Goal: Task Accomplishment & Management: Use online tool/utility

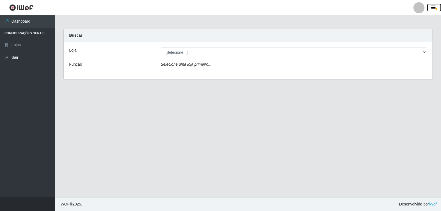
click at [436, 8] on button "button" at bounding box center [434, 8] width 14 height 8
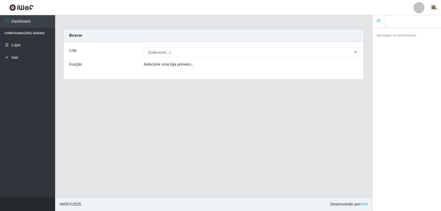
click at [285, 110] on main "Carregando... Buscar Loja [Selecione...] [PERSON_NAME] Função Selecione uma loj…" at bounding box center [213, 106] width 317 height 182
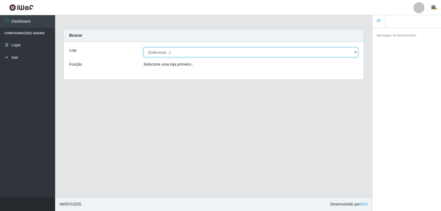
click at [197, 47] on select "[Selecione...] [PERSON_NAME]" at bounding box center [251, 52] width 215 height 10
select select "523"
click at [144, 47] on select "[Selecione...] [PERSON_NAME]" at bounding box center [251, 52] width 215 height 10
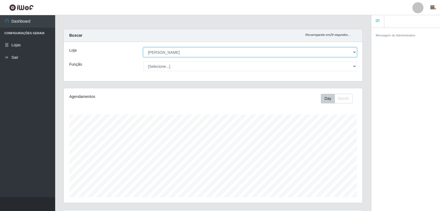
scroll to position [114, 298]
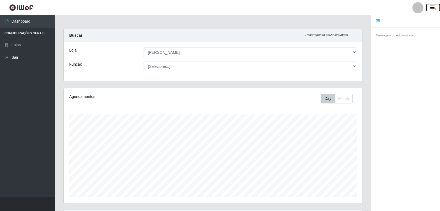
click at [432, 8] on icon "button" at bounding box center [432, 7] width 4 height 5
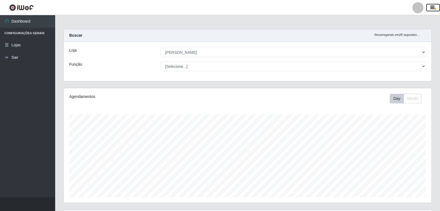
scroll to position [193, 0]
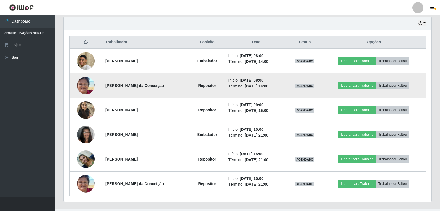
click at [204, 83] on strong "Repositor" at bounding box center [207, 85] width 18 height 4
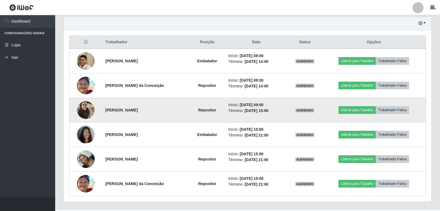
click at [204, 108] on strong "Repositor" at bounding box center [207, 110] width 18 height 4
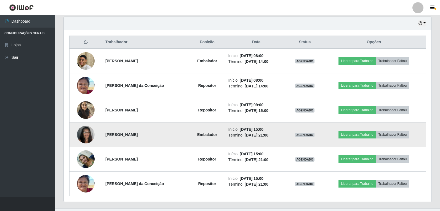
click at [207, 136] on strong "Embalador" at bounding box center [207, 134] width 20 height 4
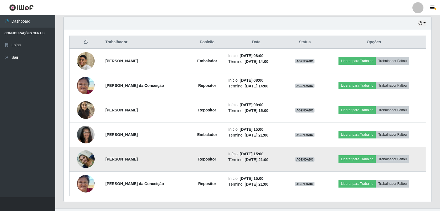
click at [204, 165] on td "Repositor" at bounding box center [207, 159] width 36 height 25
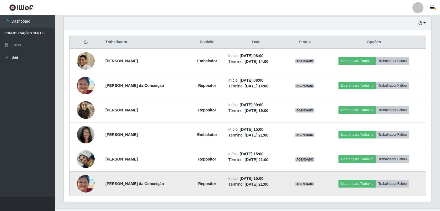
click at [201, 183] on strong "Repositor" at bounding box center [207, 183] width 18 height 4
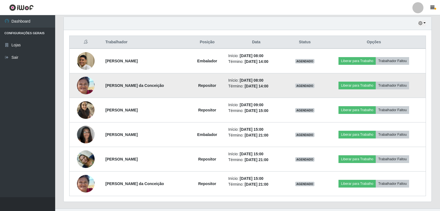
click at [82, 85] on img at bounding box center [86, 85] width 18 height 38
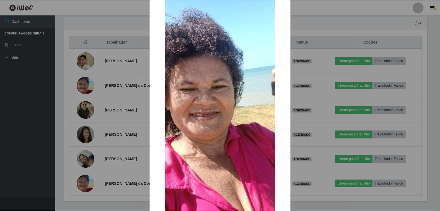
scroll to position [77, 0]
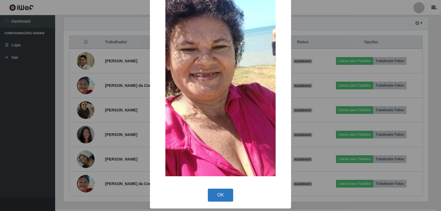
click at [216, 191] on button "OK" at bounding box center [221, 195] width 26 height 13
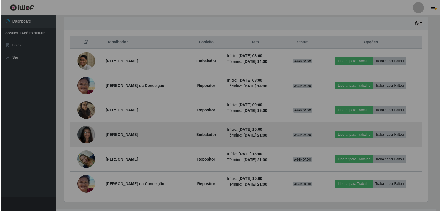
scroll to position [114, 367]
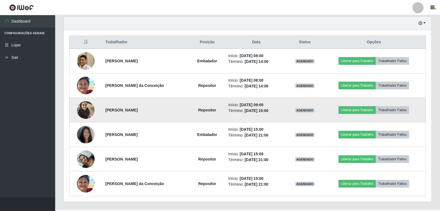
click at [87, 107] on img at bounding box center [86, 109] width 18 height 23
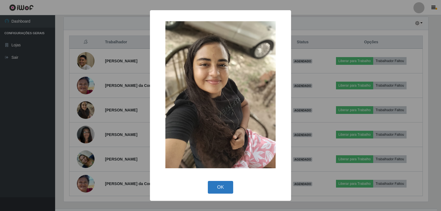
click at [218, 188] on button "OK" at bounding box center [221, 187] width 26 height 13
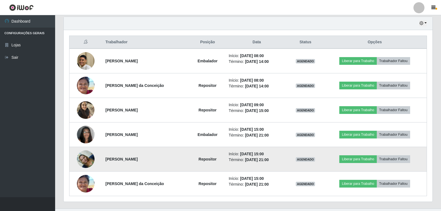
scroll to position [114, 367]
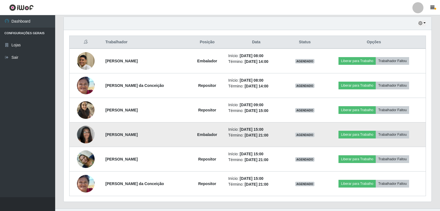
click at [85, 134] on img at bounding box center [86, 134] width 18 height 23
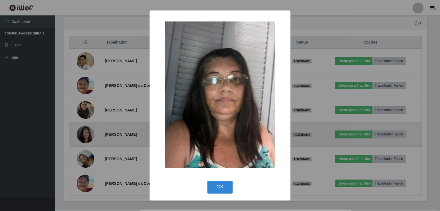
scroll to position [114, 365]
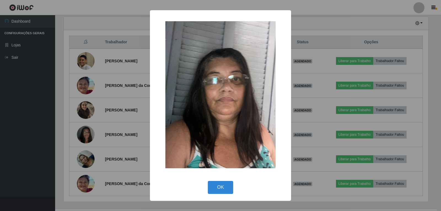
click at [108, 153] on div "× OK Cancel" at bounding box center [220, 105] width 441 height 211
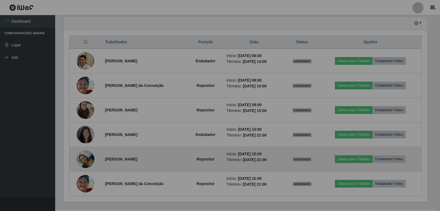
scroll to position [114, 367]
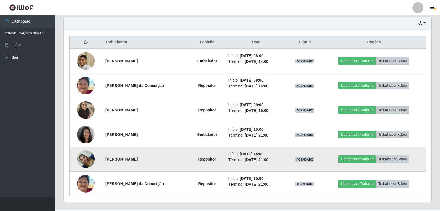
click at [82, 160] on img at bounding box center [86, 158] width 18 height 23
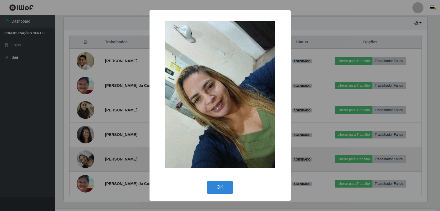
scroll to position [114, 365]
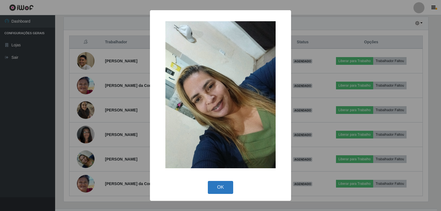
click at [223, 185] on button "OK" at bounding box center [221, 187] width 26 height 13
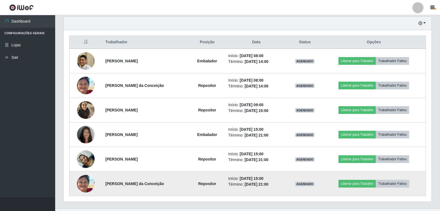
scroll to position [114, 367]
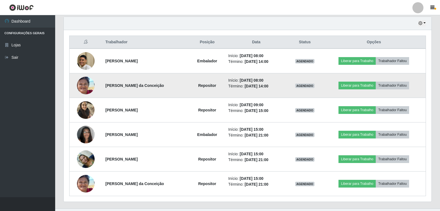
click at [90, 89] on img at bounding box center [86, 85] width 18 height 38
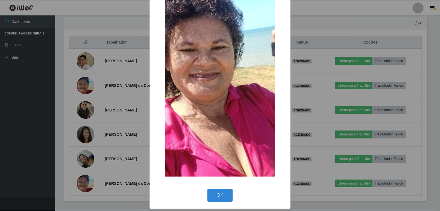
scroll to position [77, 0]
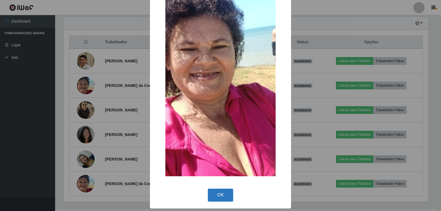
click at [224, 194] on button "OK" at bounding box center [221, 195] width 26 height 13
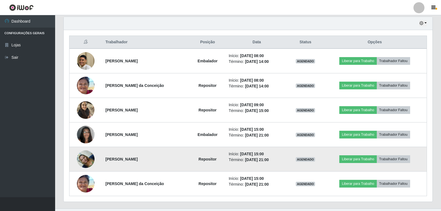
scroll to position [114, 367]
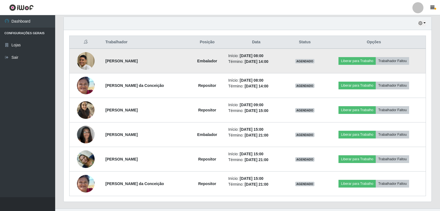
click at [87, 56] on img at bounding box center [86, 60] width 18 height 25
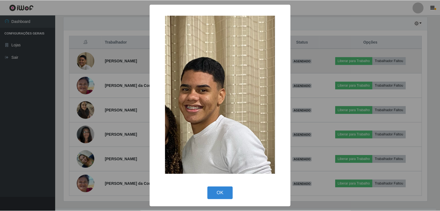
scroll to position [114, 365]
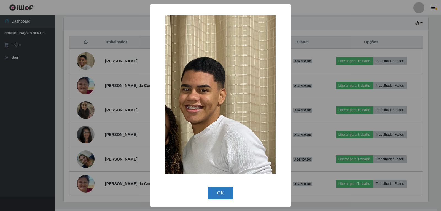
click at [229, 197] on button "OK" at bounding box center [221, 193] width 26 height 13
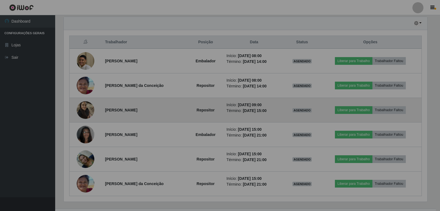
scroll to position [0, 0]
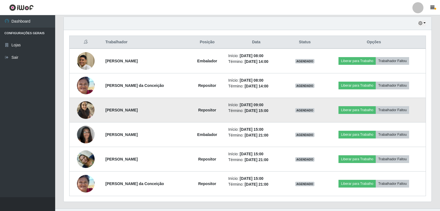
click at [91, 107] on img at bounding box center [86, 109] width 18 height 23
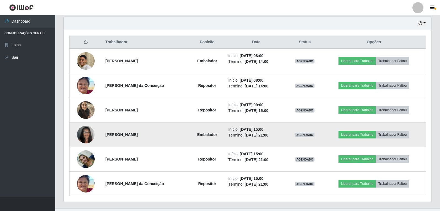
click at [82, 127] on img at bounding box center [86, 134] width 18 height 23
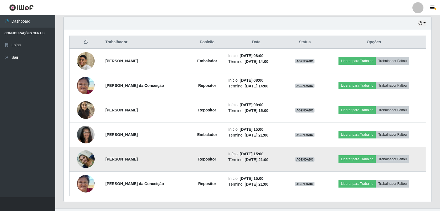
click at [81, 152] on img at bounding box center [86, 158] width 18 height 23
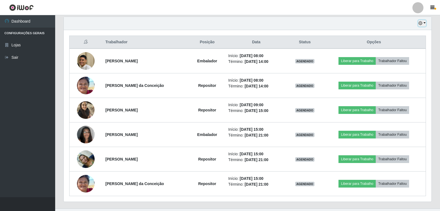
click at [422, 25] on button "button" at bounding box center [422, 23] width 8 height 6
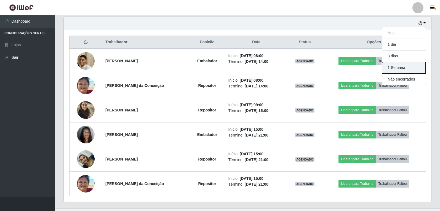
click at [400, 71] on button "1 Semana" at bounding box center [404, 68] width 44 height 12
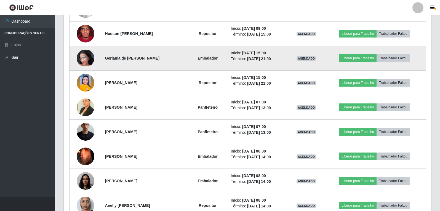
click at [86, 57] on img at bounding box center [86, 58] width 18 height 16
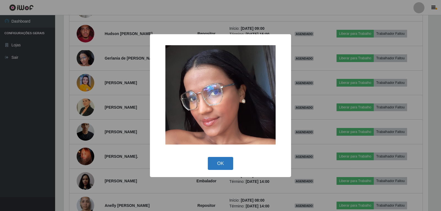
click at [220, 158] on button "OK" at bounding box center [221, 163] width 26 height 13
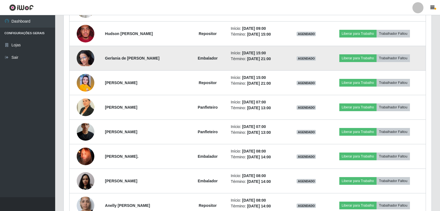
click at [85, 59] on img at bounding box center [86, 58] width 18 height 16
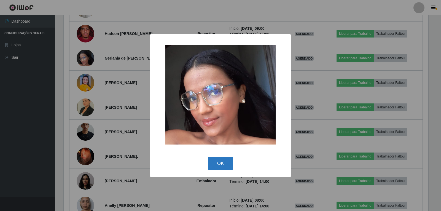
click at [222, 161] on button "OK" at bounding box center [221, 163] width 26 height 13
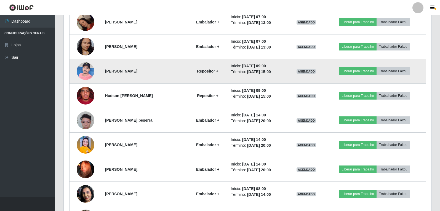
click at [86, 74] on img at bounding box center [86, 70] width 18 height 23
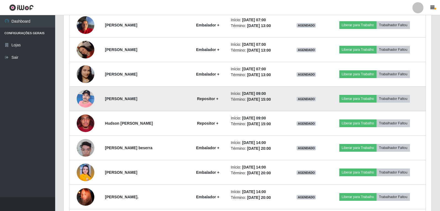
click at [92, 93] on td at bounding box center [85, 99] width 32 height 25
click at [90, 95] on img at bounding box center [86, 98] width 18 height 23
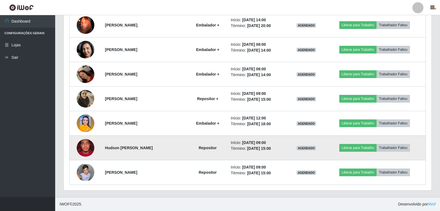
click at [81, 149] on img at bounding box center [86, 147] width 18 height 23
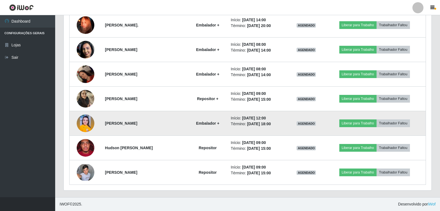
click at [83, 132] on td at bounding box center [85, 123] width 32 height 25
click at [85, 126] on img at bounding box center [86, 123] width 18 height 18
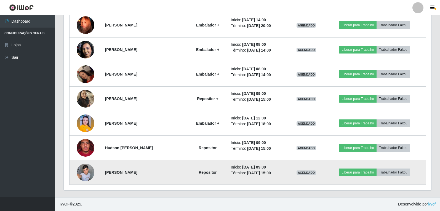
click at [82, 172] on img at bounding box center [86, 172] width 18 height 17
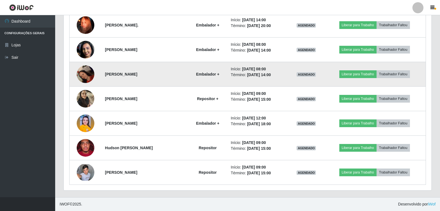
click at [79, 68] on img at bounding box center [86, 73] width 18 height 23
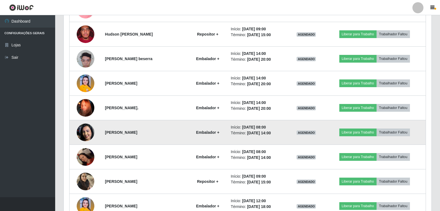
click at [81, 129] on img at bounding box center [86, 132] width 18 height 31
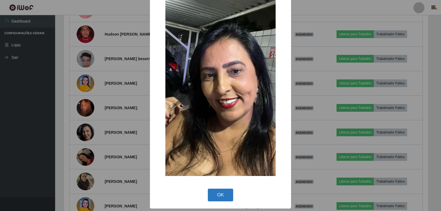
click at [227, 198] on button "OK" at bounding box center [221, 195] width 26 height 13
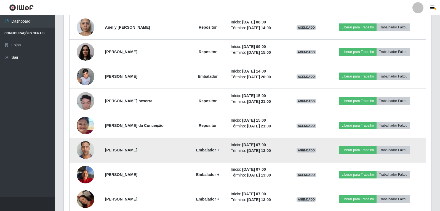
scroll to position [806, 0]
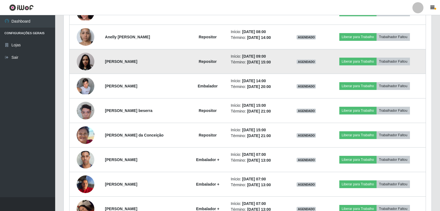
click at [78, 63] on img at bounding box center [86, 61] width 18 height 23
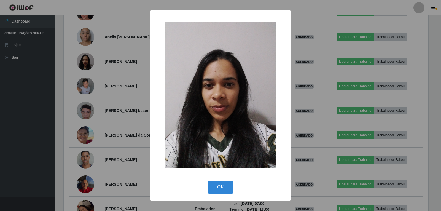
click at [225, 196] on div "× OK Cancel" at bounding box center [220, 105] width 141 height 190
click at [225, 192] on button "OK" at bounding box center [221, 187] width 26 height 13
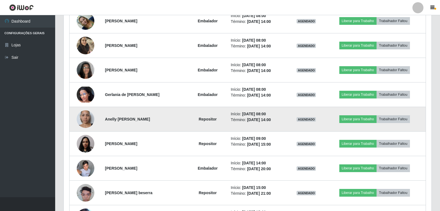
scroll to position [723, 0]
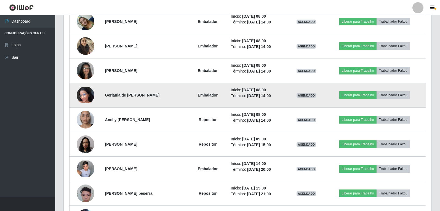
click at [85, 97] on img at bounding box center [86, 95] width 18 height 16
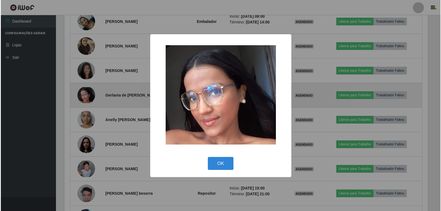
scroll to position [114, 365]
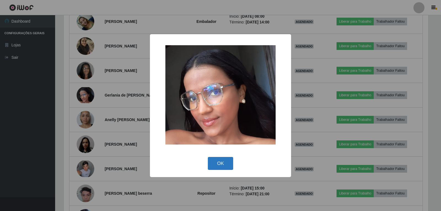
click at [229, 160] on button "OK" at bounding box center [221, 163] width 26 height 13
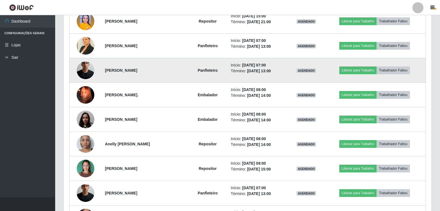
scroll to position [475, 0]
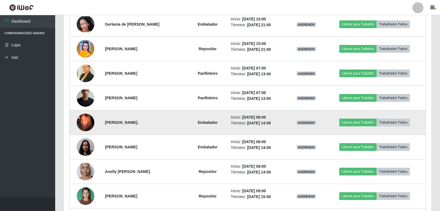
click at [85, 122] on img at bounding box center [86, 122] width 18 height 31
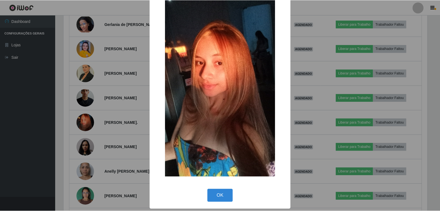
scroll to position [33, 0]
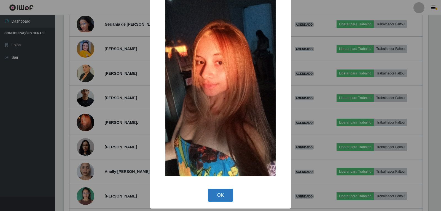
click at [211, 195] on button "OK" at bounding box center [221, 195] width 26 height 13
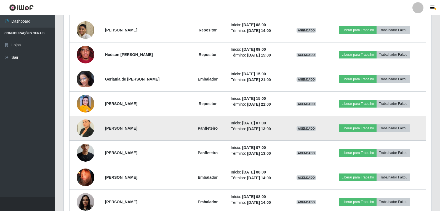
scroll to position [420, 0]
click at [87, 128] on img at bounding box center [86, 128] width 18 height 23
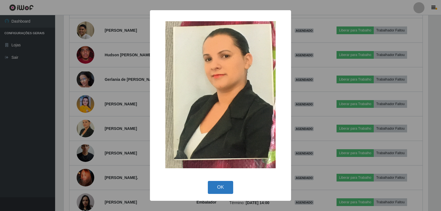
click at [217, 187] on button "OK" at bounding box center [221, 187] width 26 height 13
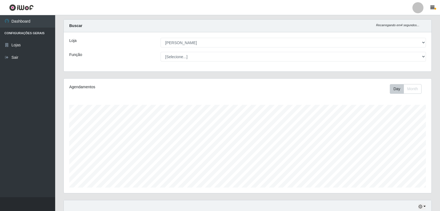
scroll to position [0, 0]
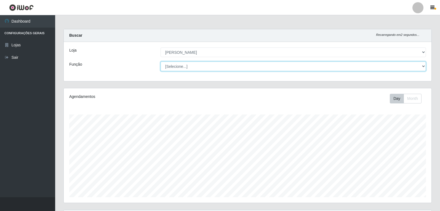
click at [197, 68] on select "[Selecione...] Embalador Embalador + Embalador ++ Panfleteiro Panfleteiro + Pan…" at bounding box center [292, 66] width 265 height 10
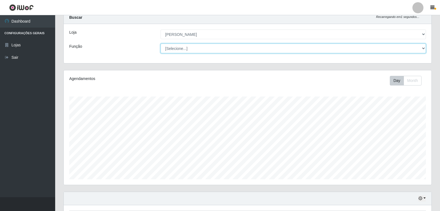
scroll to position [55, 0]
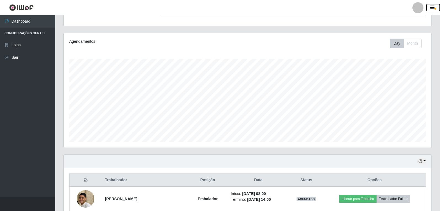
click at [430, 7] on icon "button" at bounding box center [432, 7] width 4 height 5
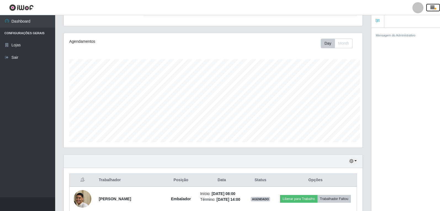
scroll to position [275487, 275303]
click at [416, 10] on div at bounding box center [417, 7] width 11 height 11
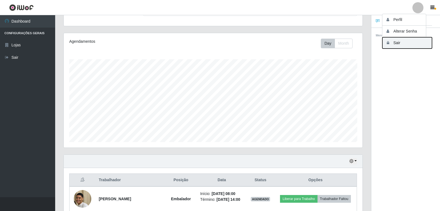
click at [409, 42] on button "Sair" at bounding box center [407, 42] width 50 height 11
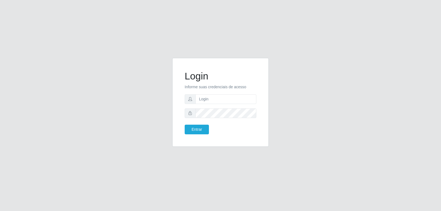
click at [219, 93] on form "Login Informe suas credenciais de acesso Entrar" at bounding box center [221, 102] width 72 height 64
click at [220, 97] on input "text" at bounding box center [225, 99] width 61 height 10
type input "[EMAIL_ADDRESS][DOMAIN_NAME]"
